Goal: Task Accomplishment & Management: Manage account settings

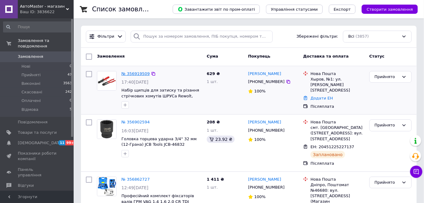
click at [136, 73] on link "№ 356919509" at bounding box center [135, 73] width 28 height 5
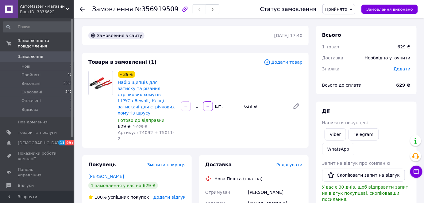
click at [289, 163] on span "Редагувати" at bounding box center [289, 165] width 26 height 5
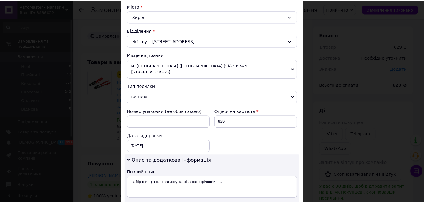
scroll to position [330, 0]
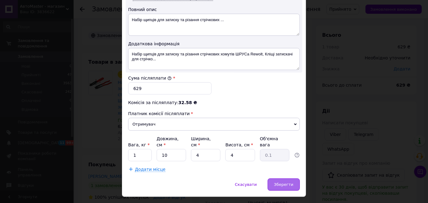
click at [281, 182] on span "Зберегти" at bounding box center [283, 184] width 19 height 5
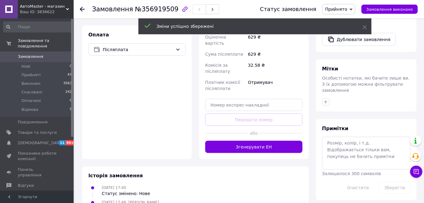
scroll to position [251, 0]
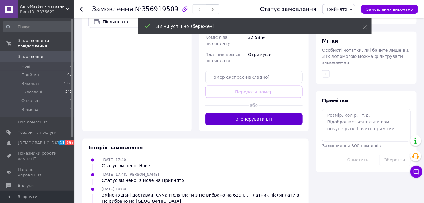
click at [245, 113] on button "Згенерувати ЕН" at bounding box center [253, 119] width 97 height 12
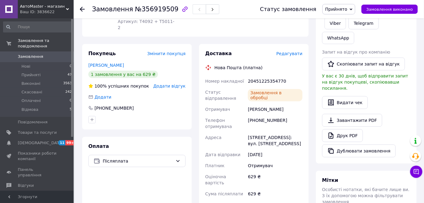
scroll to position [83, 0]
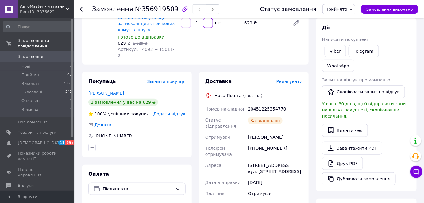
click at [265, 104] on div "20451225354770" at bounding box center [275, 109] width 57 height 11
copy div "20451225354770"
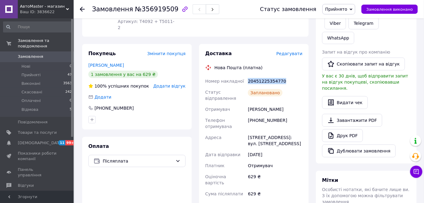
scroll to position [0, 0]
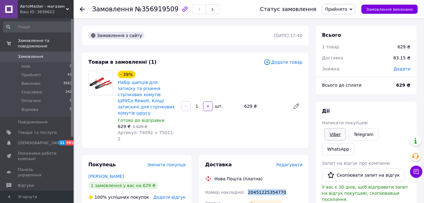
click at [341, 134] on link "Viber" at bounding box center [334, 134] width 21 height 12
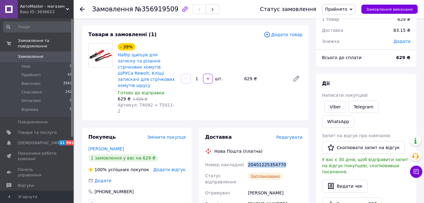
scroll to position [83, 0]
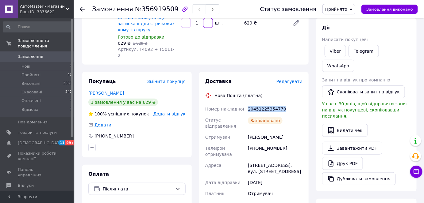
click at [31, 54] on span "Замовлення" at bounding box center [30, 57] width 25 height 6
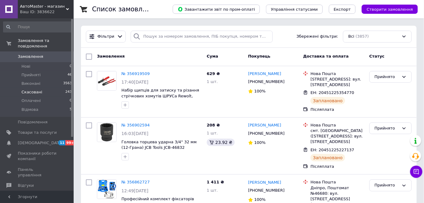
click at [28, 90] on span "Скасовані" at bounding box center [31, 93] width 21 height 6
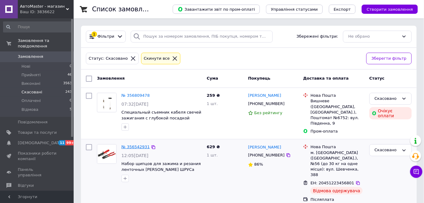
click at [135, 145] on link "№ 356542931" at bounding box center [135, 147] width 28 height 5
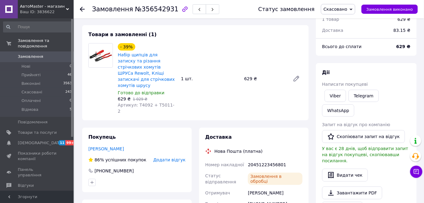
scroll to position [56, 0]
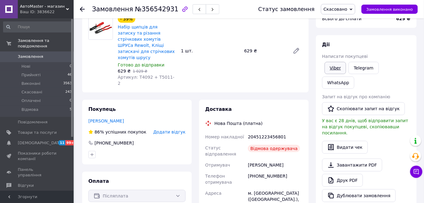
click at [334, 67] on link "Viber" at bounding box center [334, 68] width 21 height 12
click at [335, 66] on link "Viber" at bounding box center [334, 68] width 21 height 12
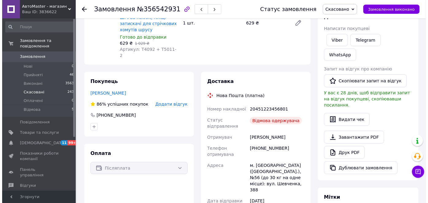
scroll to position [0, 0]
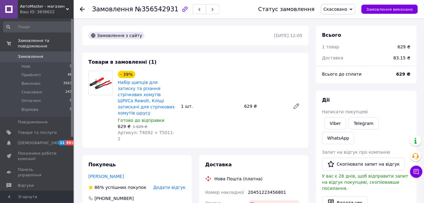
click at [30, 54] on span "Замовлення" at bounding box center [30, 57] width 25 height 6
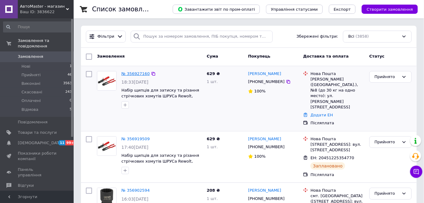
click at [139, 71] on link "№ 356927160" at bounding box center [135, 73] width 28 height 5
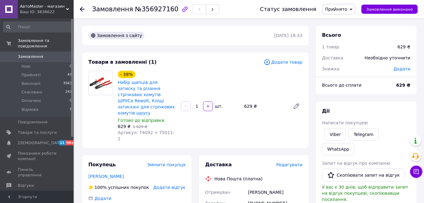
click at [290, 163] on span "Редагувати" at bounding box center [289, 165] width 26 height 5
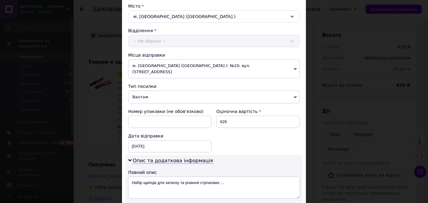
scroll to position [307, 0]
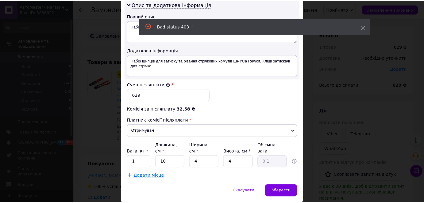
scroll to position [163, 0]
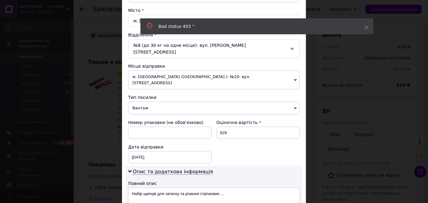
click at [363, 116] on div "× Редагування доставки Спосіб доставки Нова Пошта (платна) Платник Отримувач Ві…" at bounding box center [214, 101] width 428 height 203
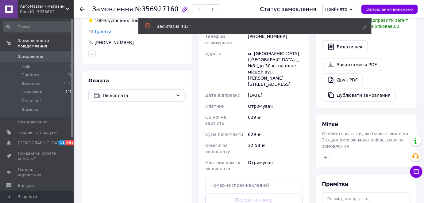
scroll to position [232, 0]
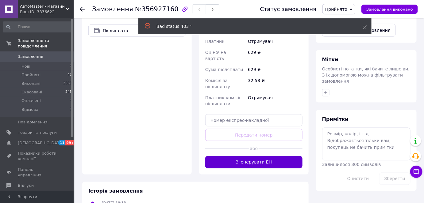
click at [252, 156] on button "Згенерувати ЕН" at bounding box center [253, 162] width 97 height 12
